Goal: Navigation & Orientation: Understand site structure

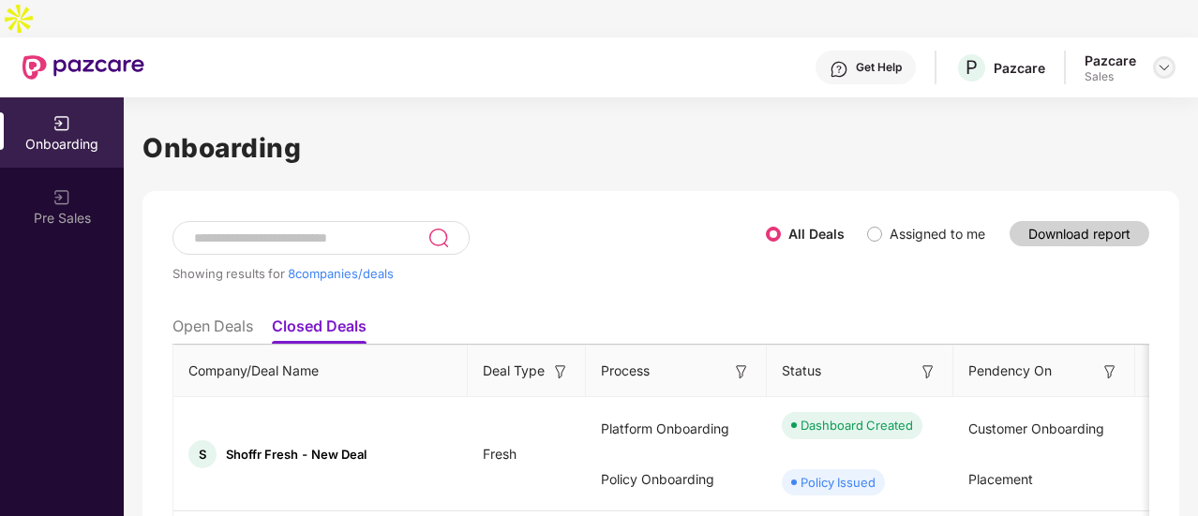
click at [1165, 60] on img at bounding box center [1163, 67] width 15 height 15
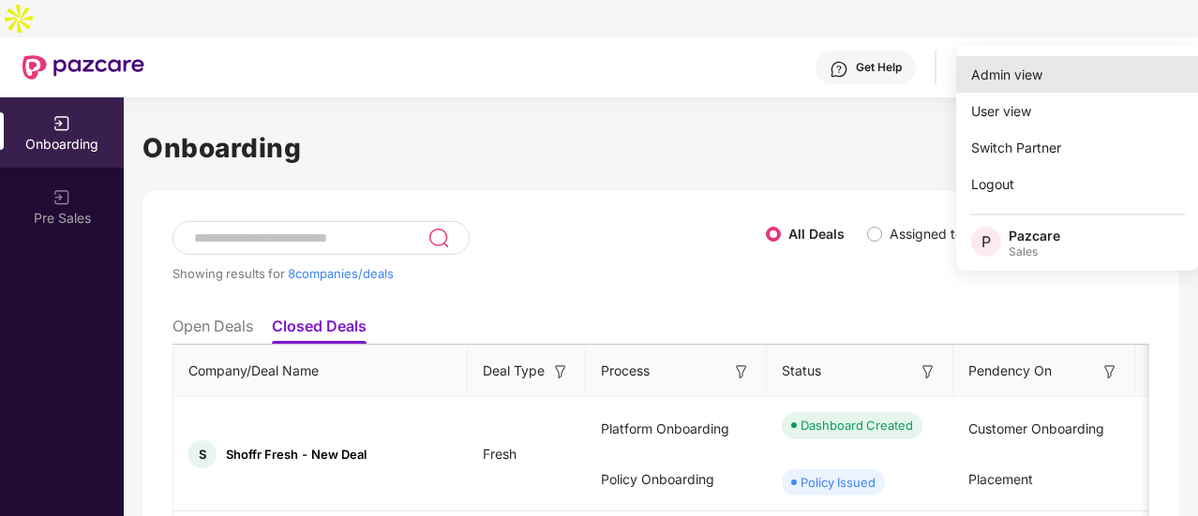
click at [1075, 72] on div "Admin view" at bounding box center [1078, 74] width 244 height 37
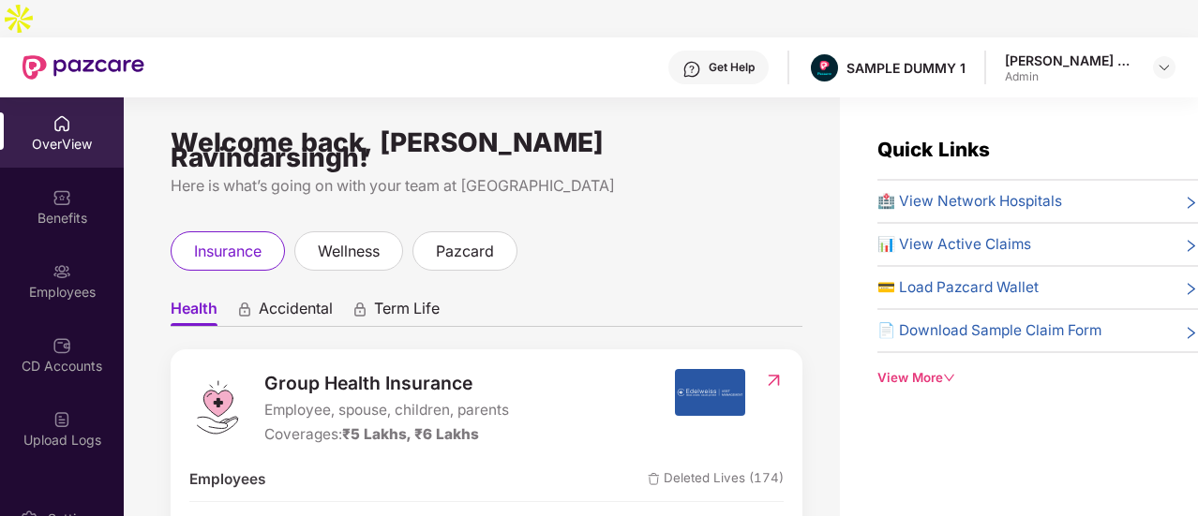
click at [312, 299] on span "Accidental" at bounding box center [296, 312] width 74 height 27
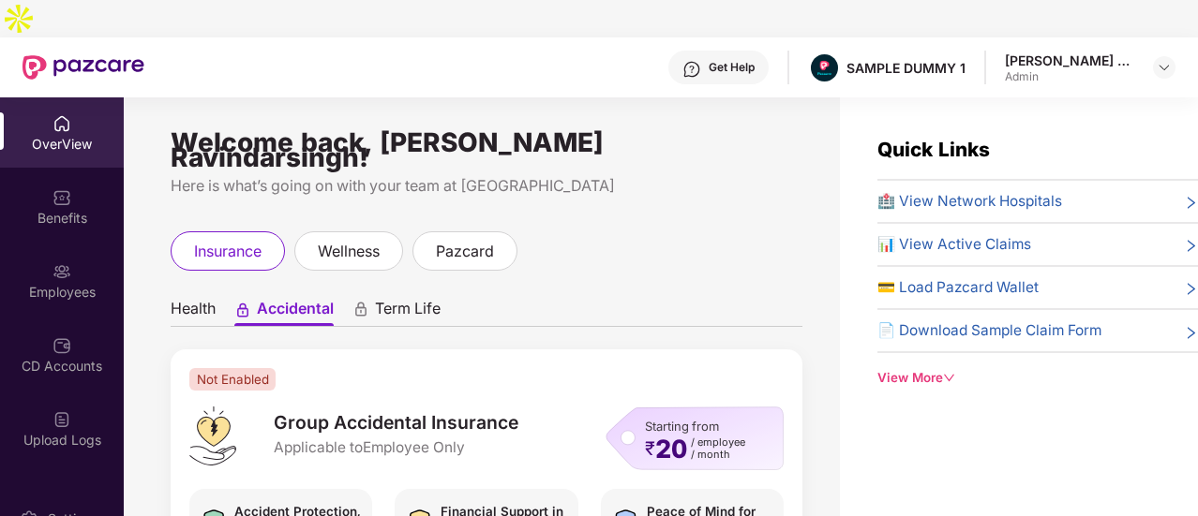
click at [425, 299] on span "Term Life" at bounding box center [408, 312] width 66 height 27
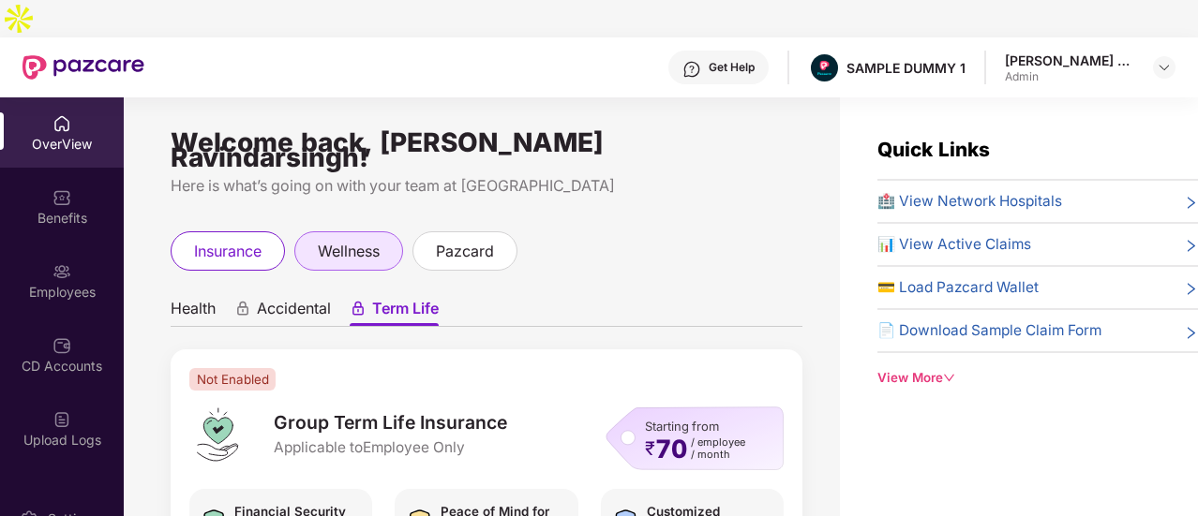
click at [356, 240] on span "wellness" at bounding box center [349, 251] width 62 height 23
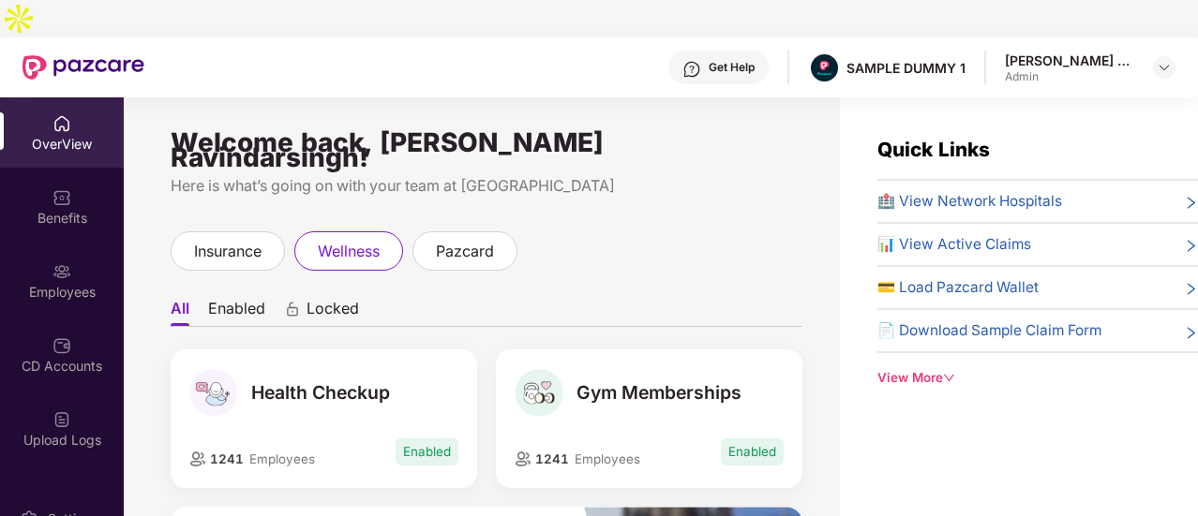
click at [225, 240] on span "insurance" at bounding box center [227, 251] width 67 height 23
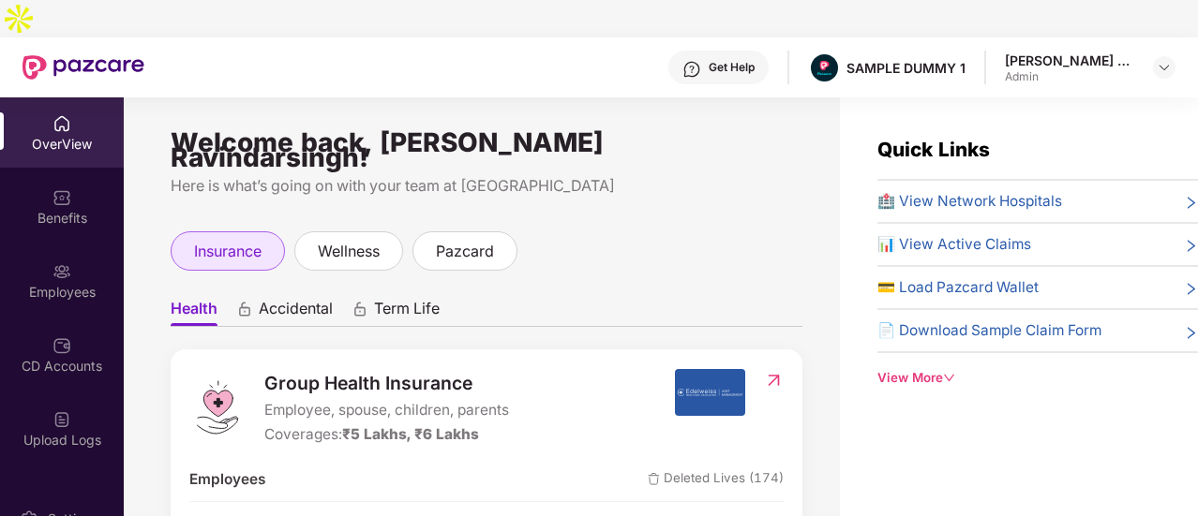
click at [225, 240] on span "insurance" at bounding box center [227, 251] width 67 height 23
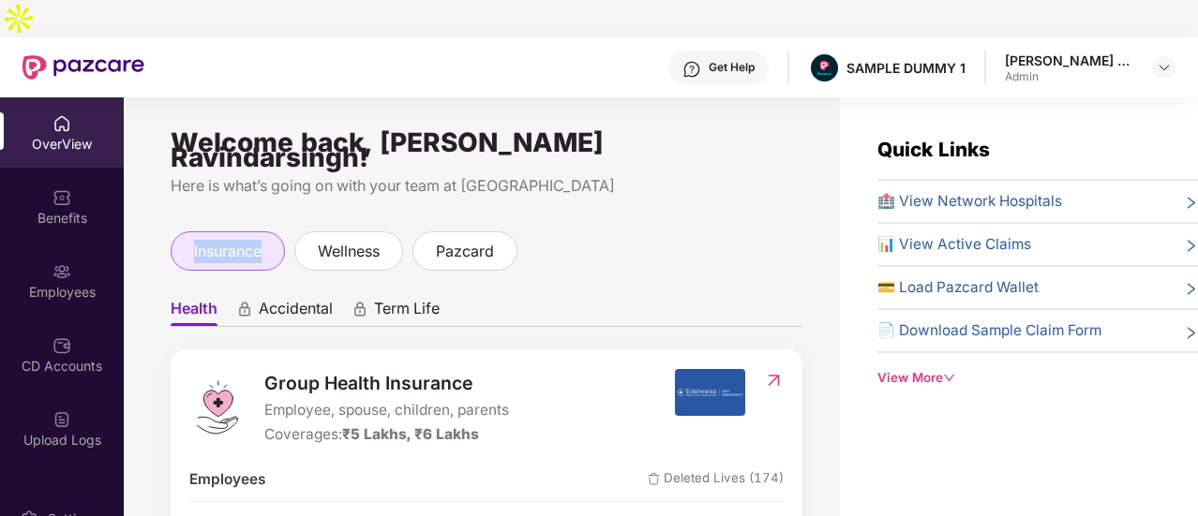
click at [225, 240] on span "insurance" at bounding box center [227, 251] width 67 height 23
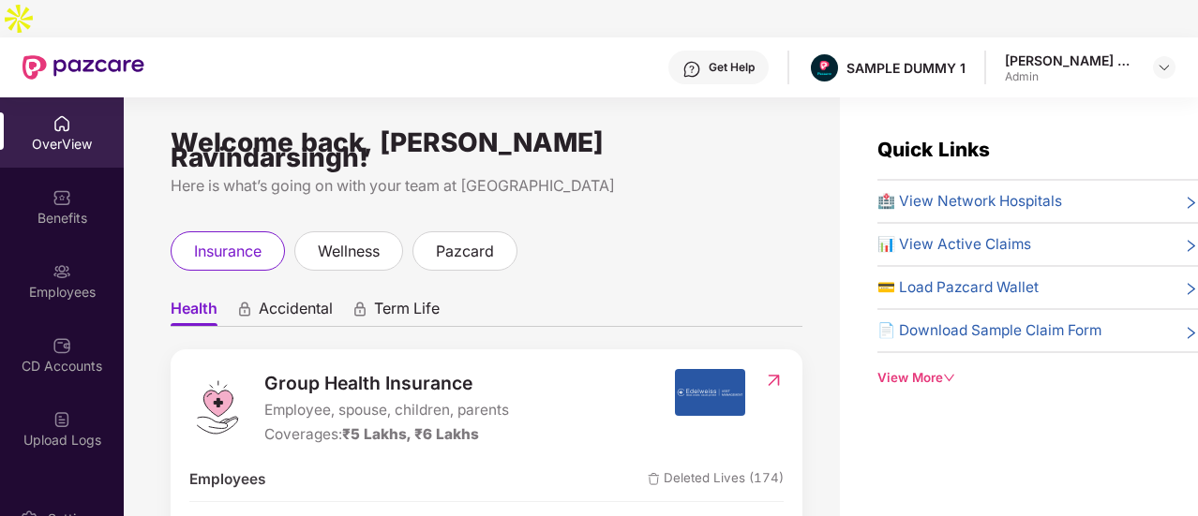
click at [405, 174] on div "Here is what’s going on with your team at [GEOGRAPHIC_DATA]" at bounding box center [487, 185] width 632 height 23
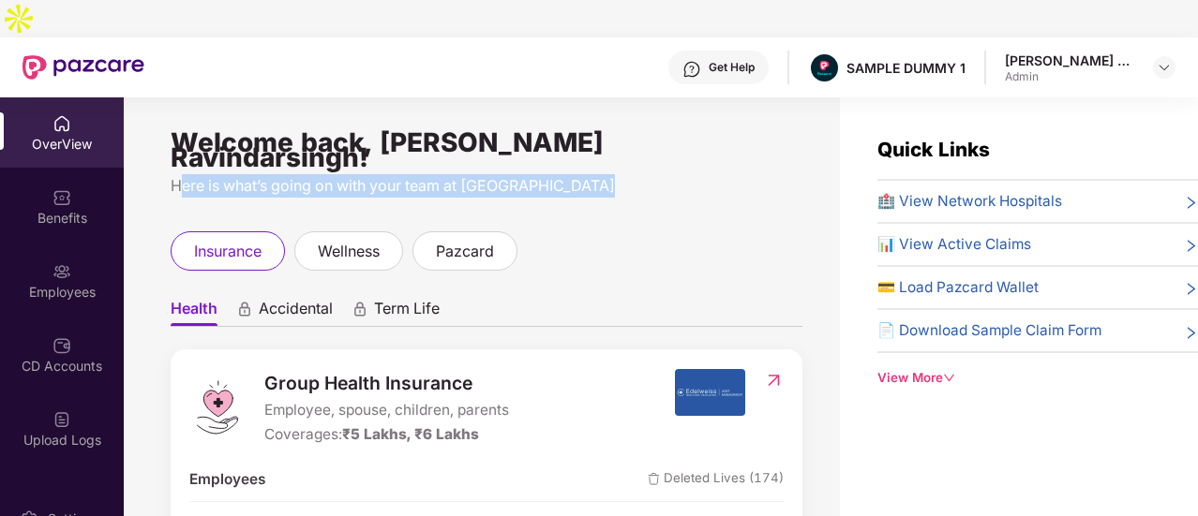
click at [405, 174] on div "Here is what’s going on with your team at [GEOGRAPHIC_DATA]" at bounding box center [487, 185] width 632 height 23
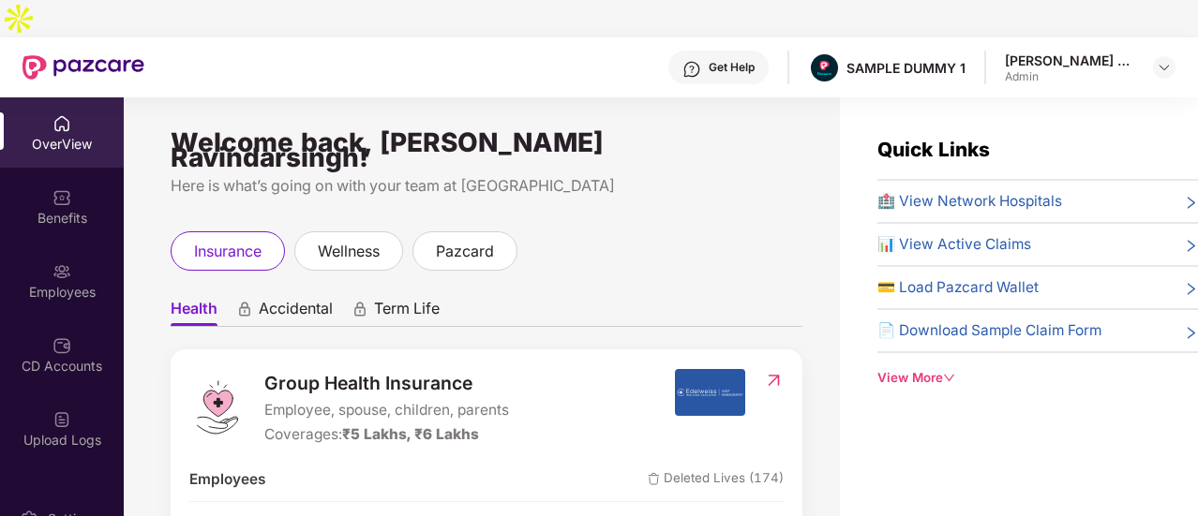
click at [405, 174] on div "Here is what’s going on with your team at [GEOGRAPHIC_DATA]" at bounding box center [487, 185] width 632 height 23
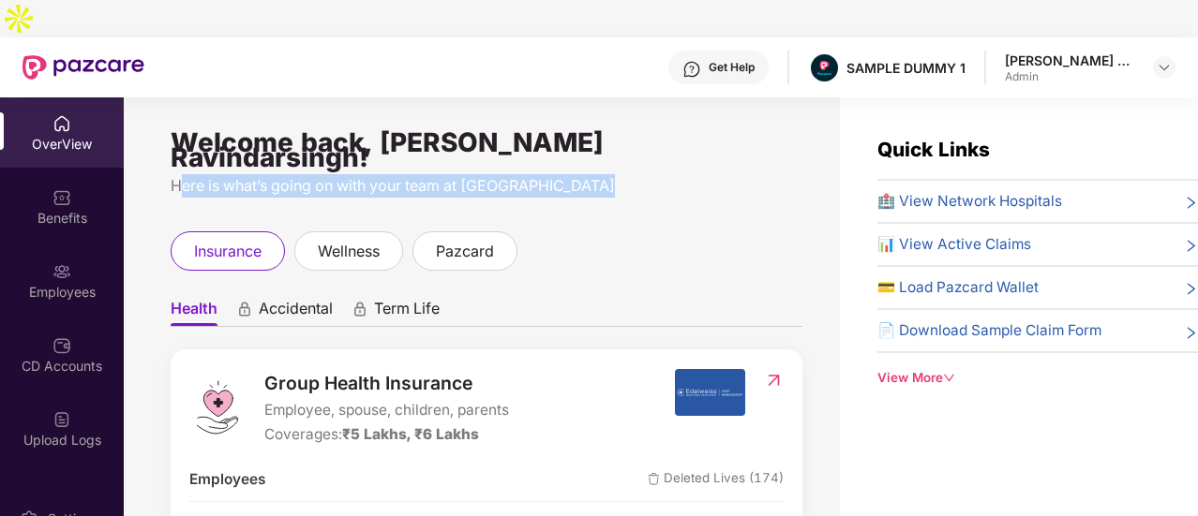
click at [405, 174] on div "Here is what’s going on with your team at [GEOGRAPHIC_DATA]" at bounding box center [487, 185] width 632 height 23
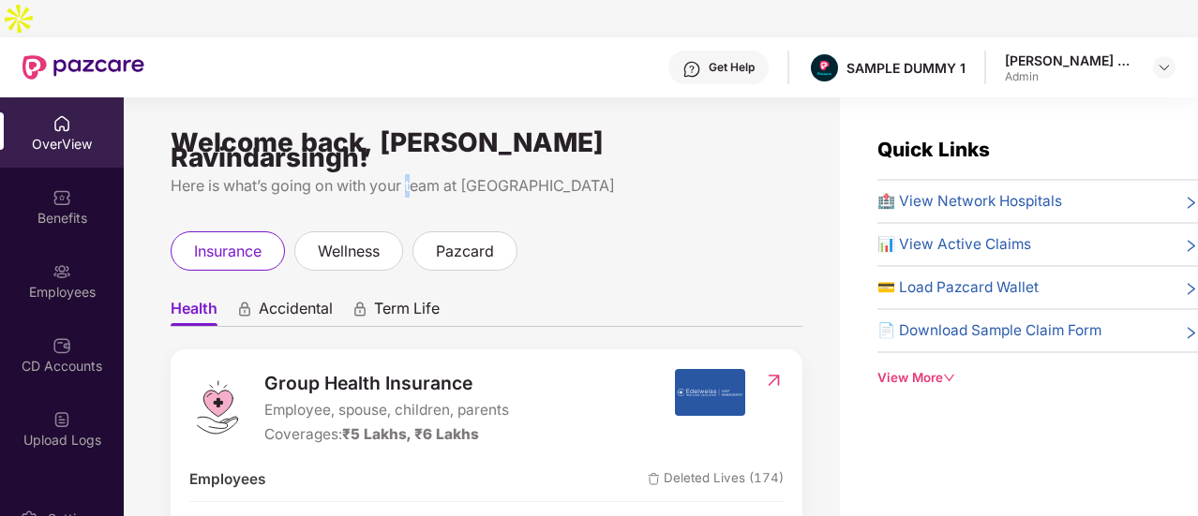
click at [405, 174] on div "Here is what’s going on with your team at [GEOGRAPHIC_DATA]" at bounding box center [487, 185] width 632 height 23
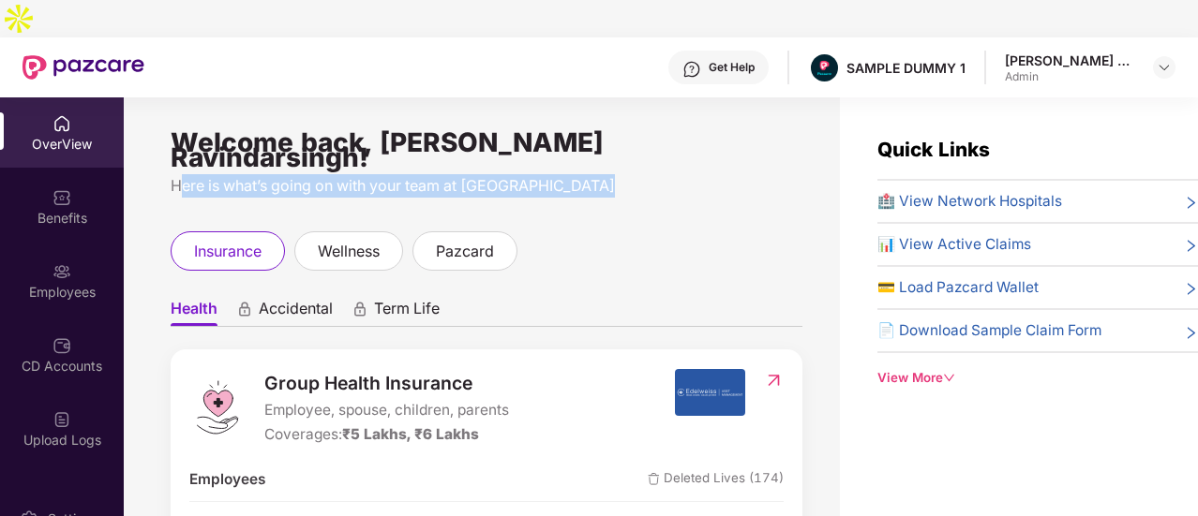
click at [405, 174] on div "Here is what’s going on with your team at [GEOGRAPHIC_DATA]" at bounding box center [487, 185] width 632 height 23
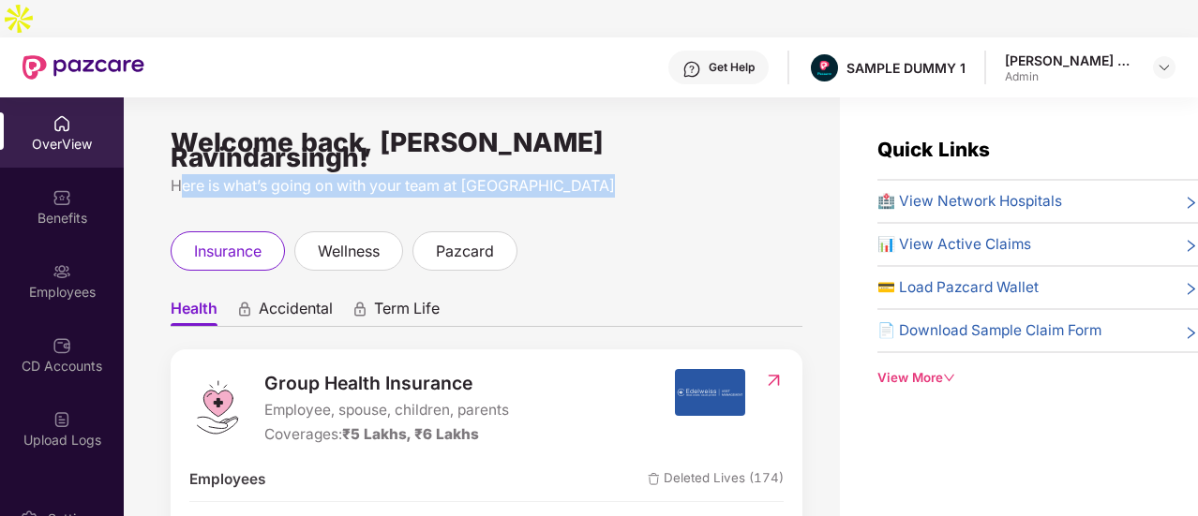
click at [405, 174] on div "Here is what’s going on with your team at [GEOGRAPHIC_DATA]" at bounding box center [487, 185] width 632 height 23
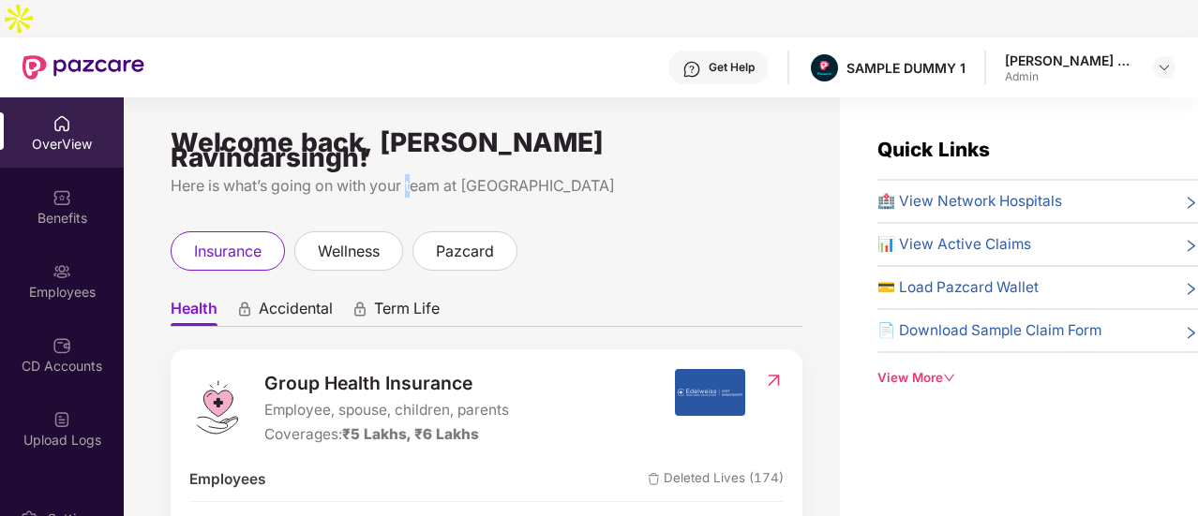
click at [405, 174] on div "Here is what’s going on with your team at [GEOGRAPHIC_DATA]" at bounding box center [487, 185] width 632 height 23
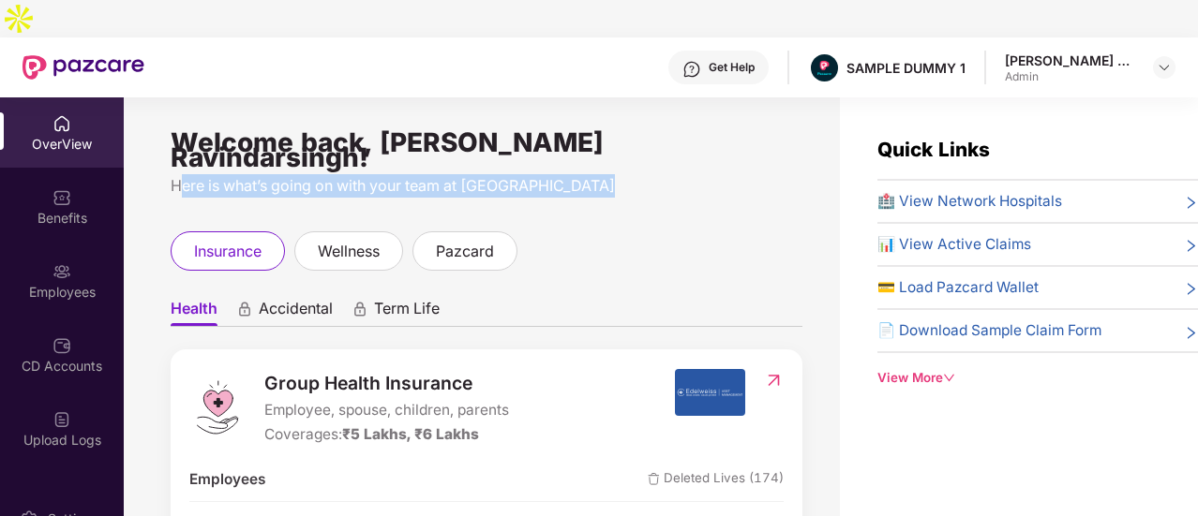
click at [405, 174] on div "Here is what’s going on with your team at [GEOGRAPHIC_DATA]" at bounding box center [487, 185] width 632 height 23
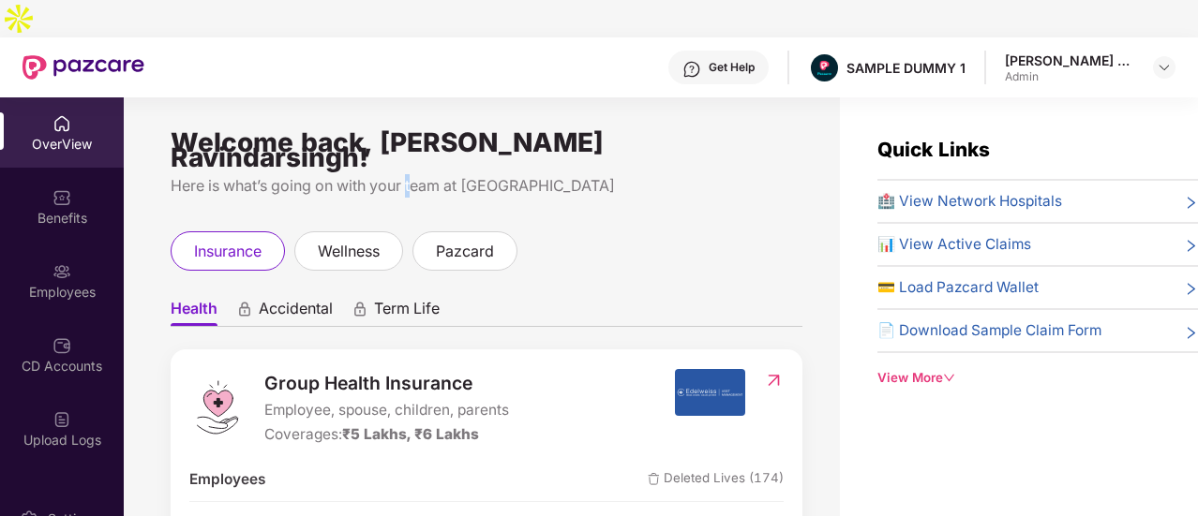
click at [405, 174] on div "Here is what’s going on with your team at [GEOGRAPHIC_DATA]" at bounding box center [487, 185] width 632 height 23
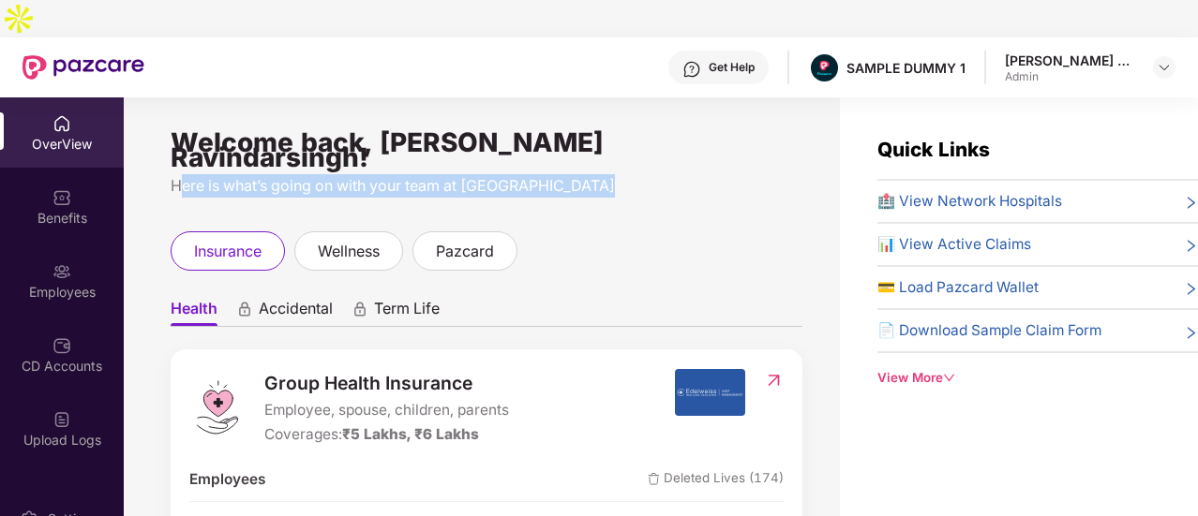
click at [405, 174] on div "Here is what’s going on with your team at [GEOGRAPHIC_DATA]" at bounding box center [487, 185] width 632 height 23
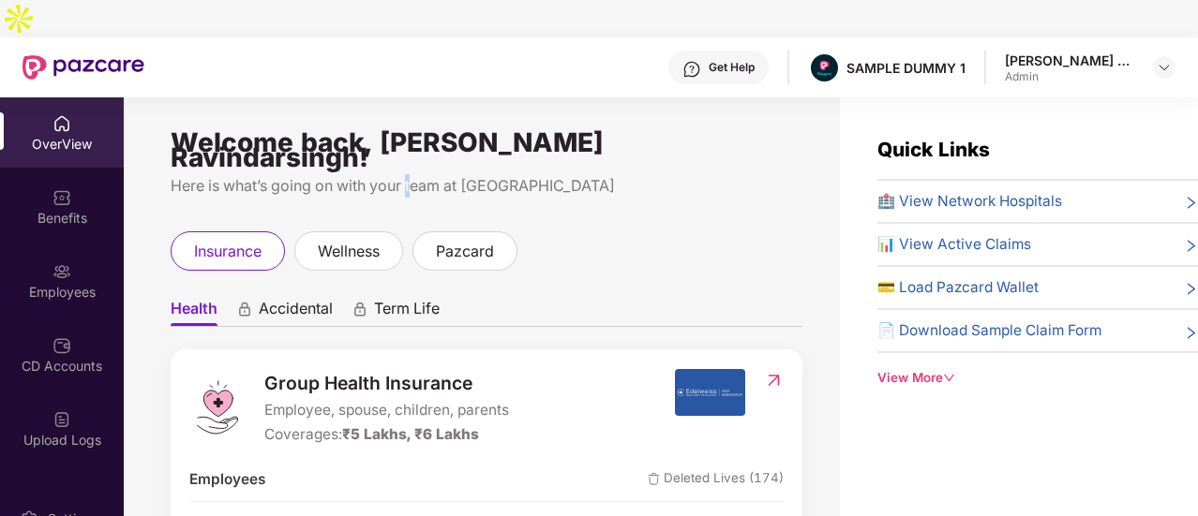
click at [405, 174] on div "Here is what’s going on with your team at [GEOGRAPHIC_DATA]" at bounding box center [487, 185] width 632 height 23
